Goal: Navigation & Orientation: Find specific page/section

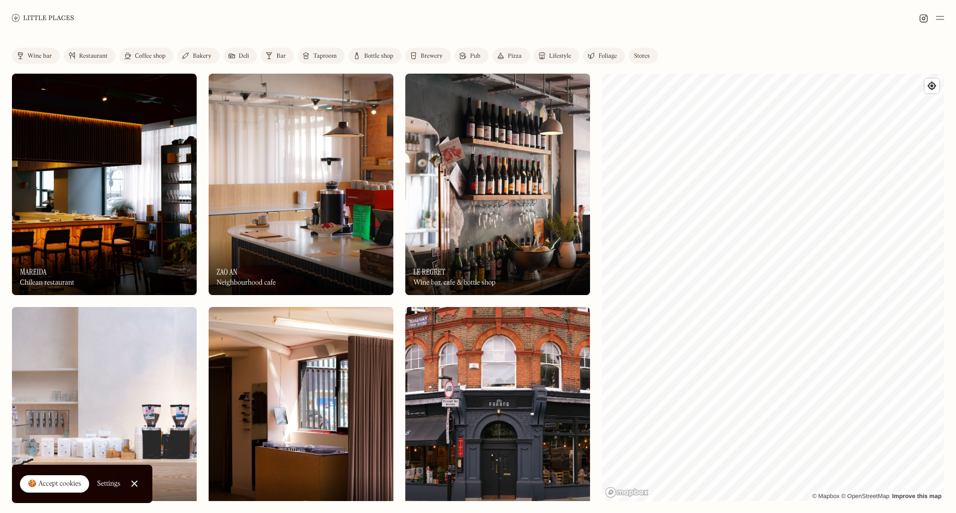
click at [613, 59] on div "Foliage" at bounding box center [607, 56] width 18 height 6
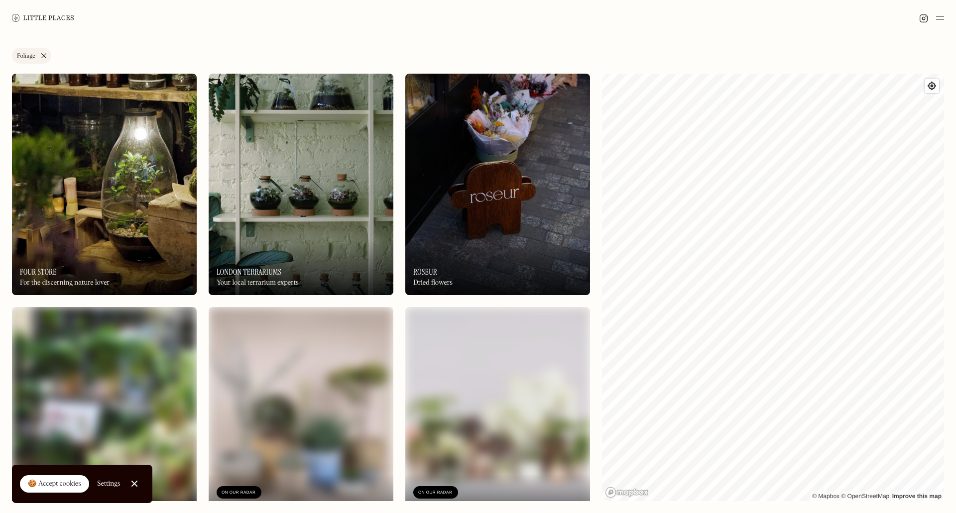
click at [44, 56] on link "Foliage" at bounding box center [31, 56] width 39 height 16
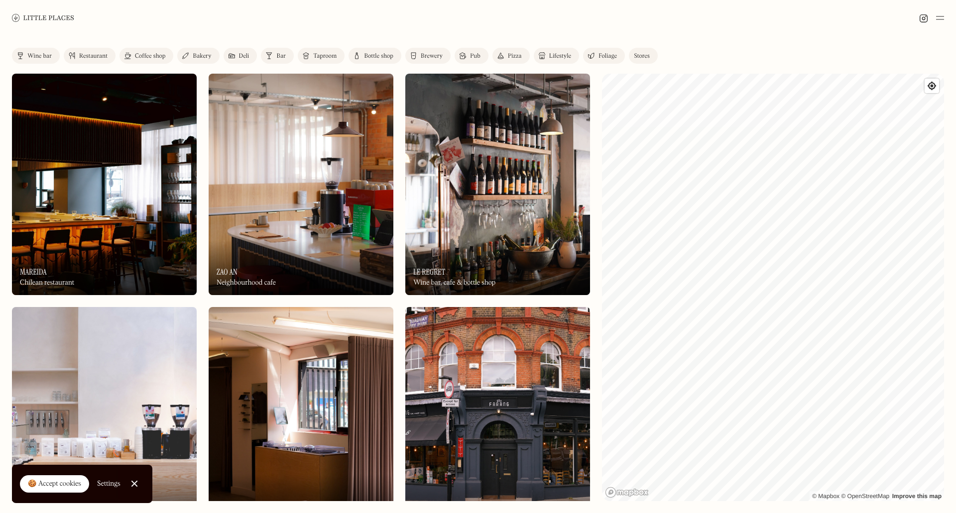
click at [149, 57] on div "Coffee shop" at bounding box center [150, 56] width 30 height 6
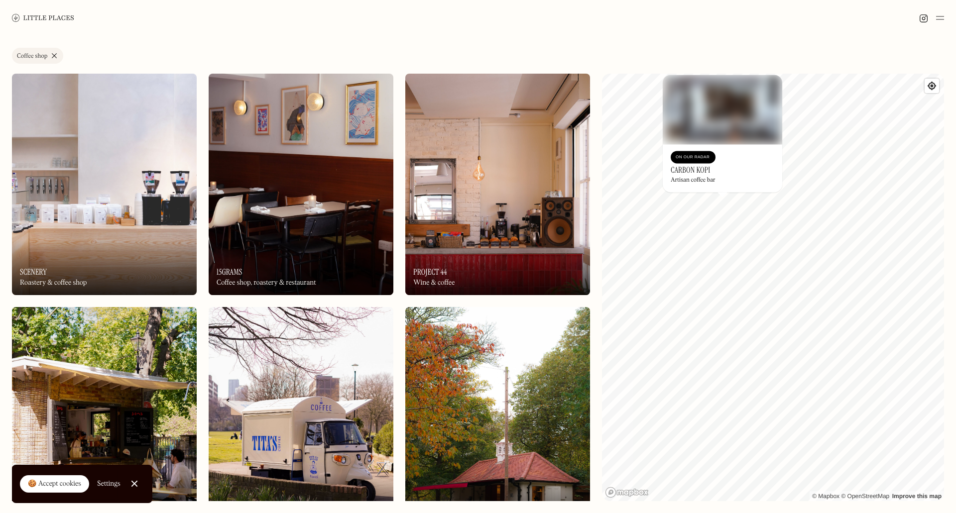
click at [56, 57] on link "Coffee shop" at bounding box center [37, 56] width 51 height 16
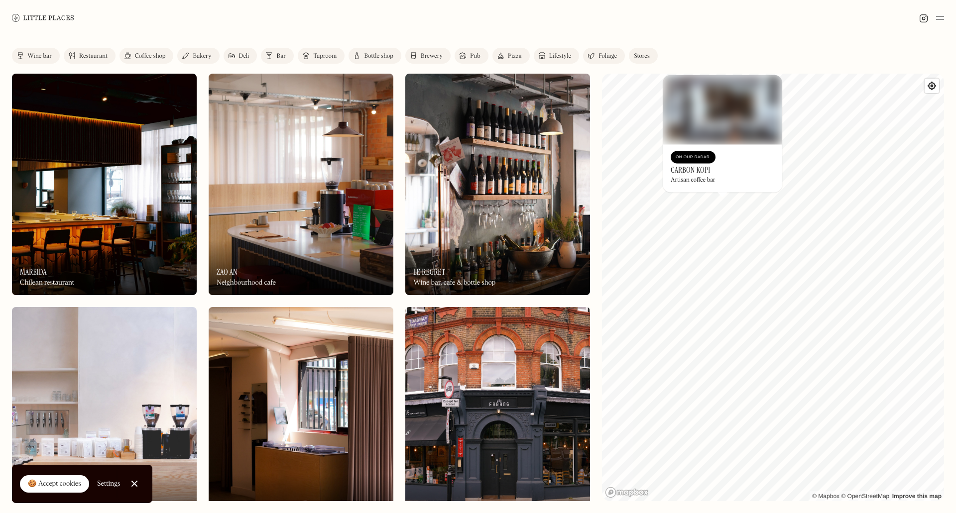
click at [232, 55] on img at bounding box center [231, 56] width 6 height 8
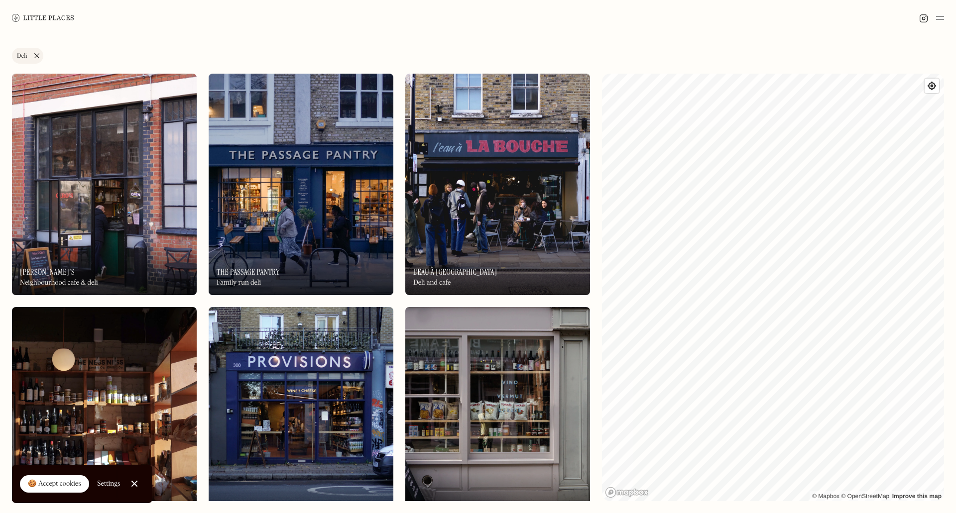
click at [37, 59] on link "Deli" at bounding box center [27, 56] width 31 height 16
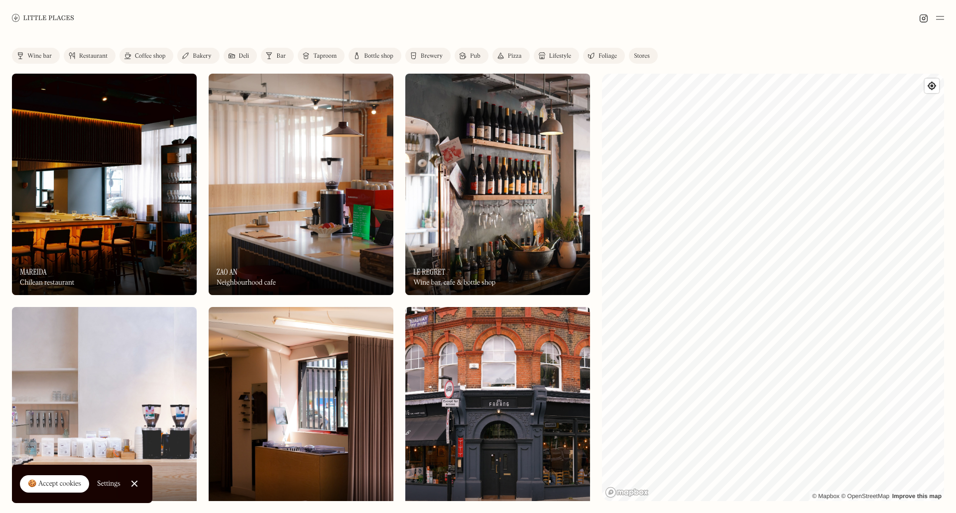
click at [200, 57] on div "Bakery" at bounding box center [202, 56] width 18 height 6
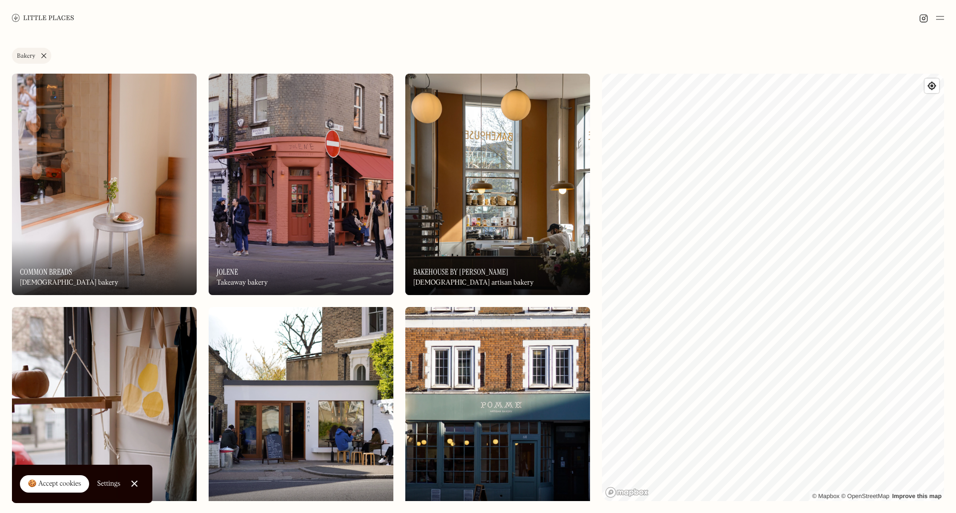
click at [44, 51] on link "Bakery" at bounding box center [31, 56] width 39 height 16
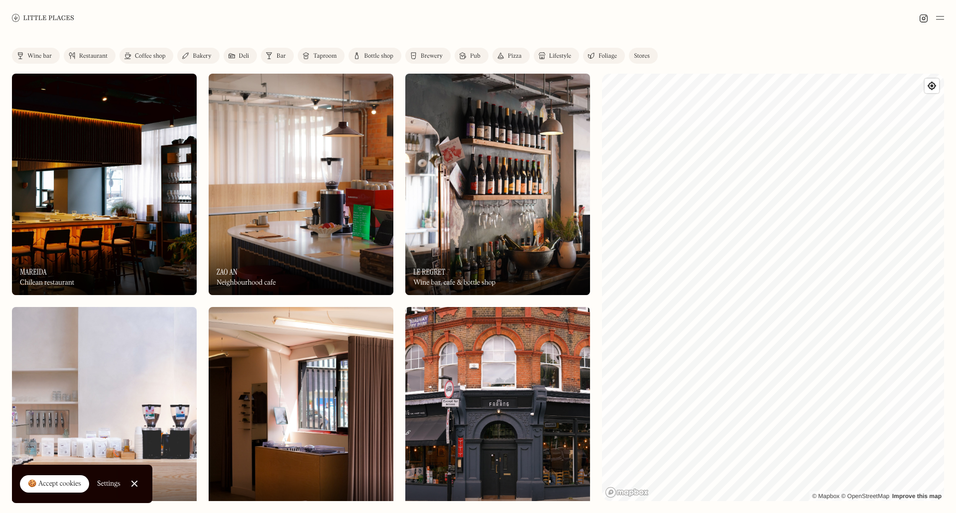
click at [163, 58] on div "Coffee shop" at bounding box center [150, 56] width 30 height 6
